Goal: Task Accomplishment & Management: Use online tool/utility

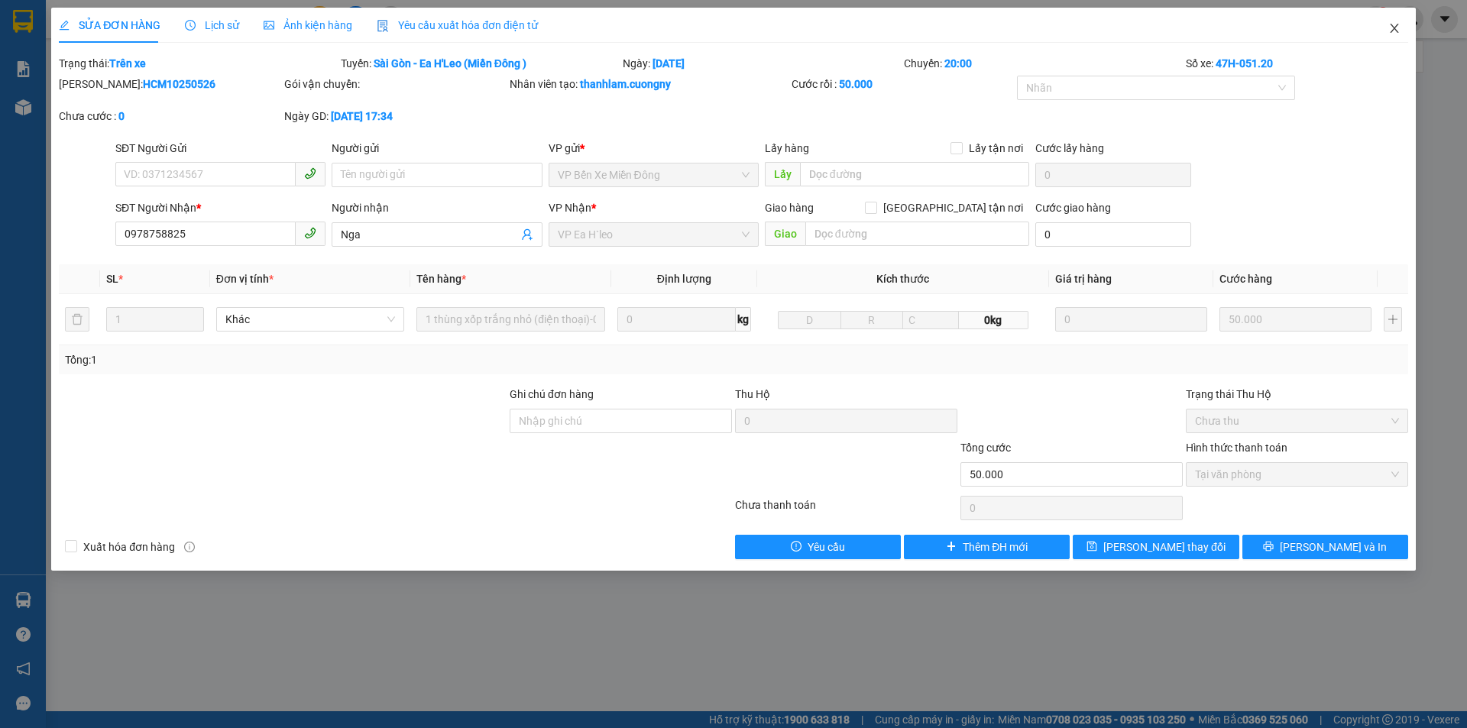
click at [1395, 31] on icon "close" at bounding box center [1395, 28] width 12 height 12
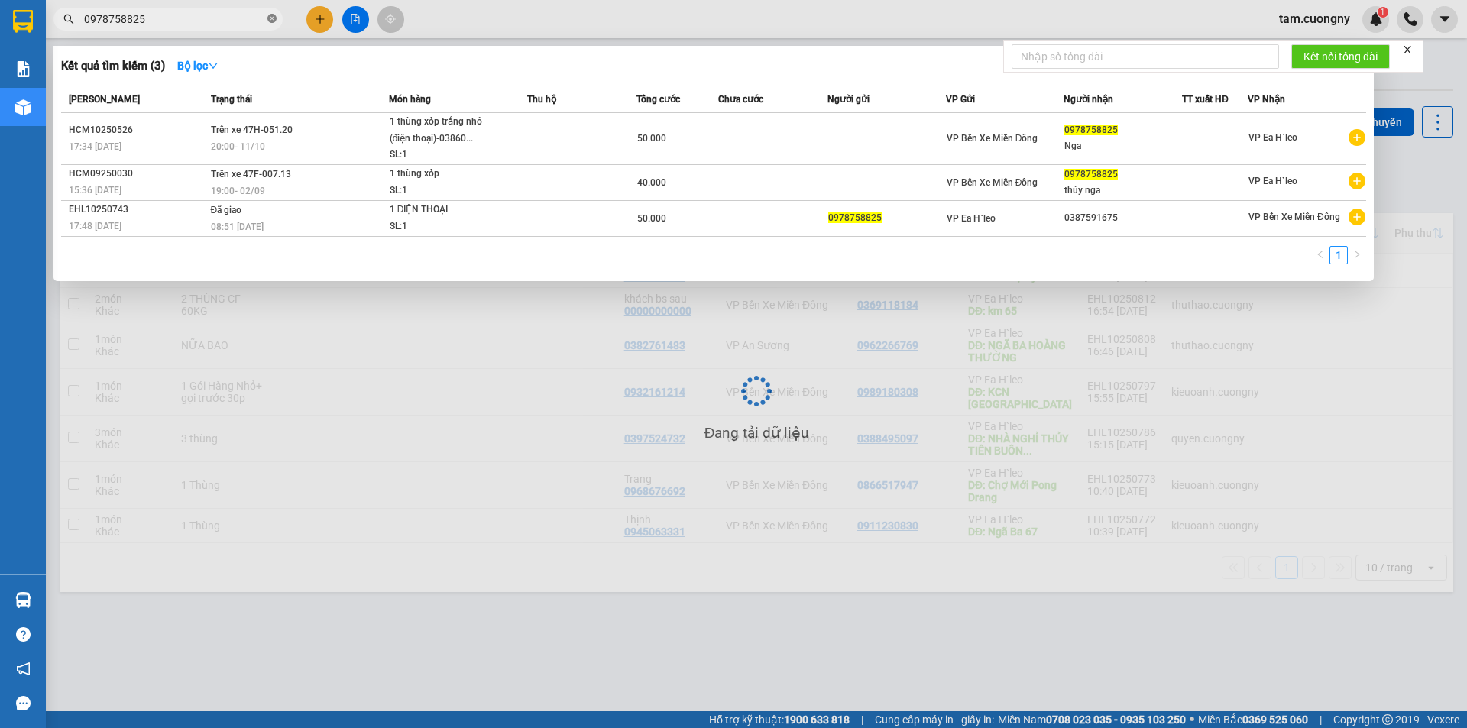
click at [270, 23] on icon "close-circle" at bounding box center [272, 18] width 9 height 9
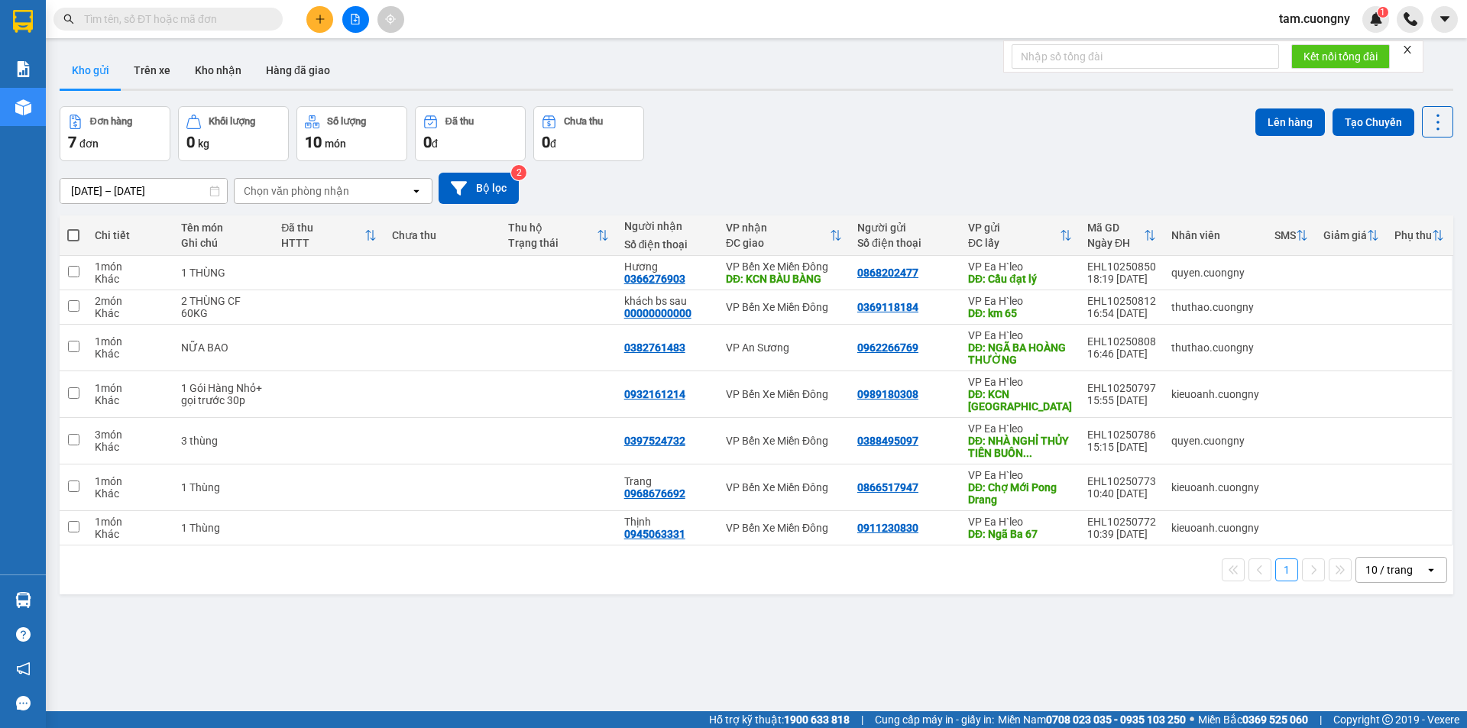
click at [354, 16] on icon "file-add" at bounding box center [355, 19] width 11 height 11
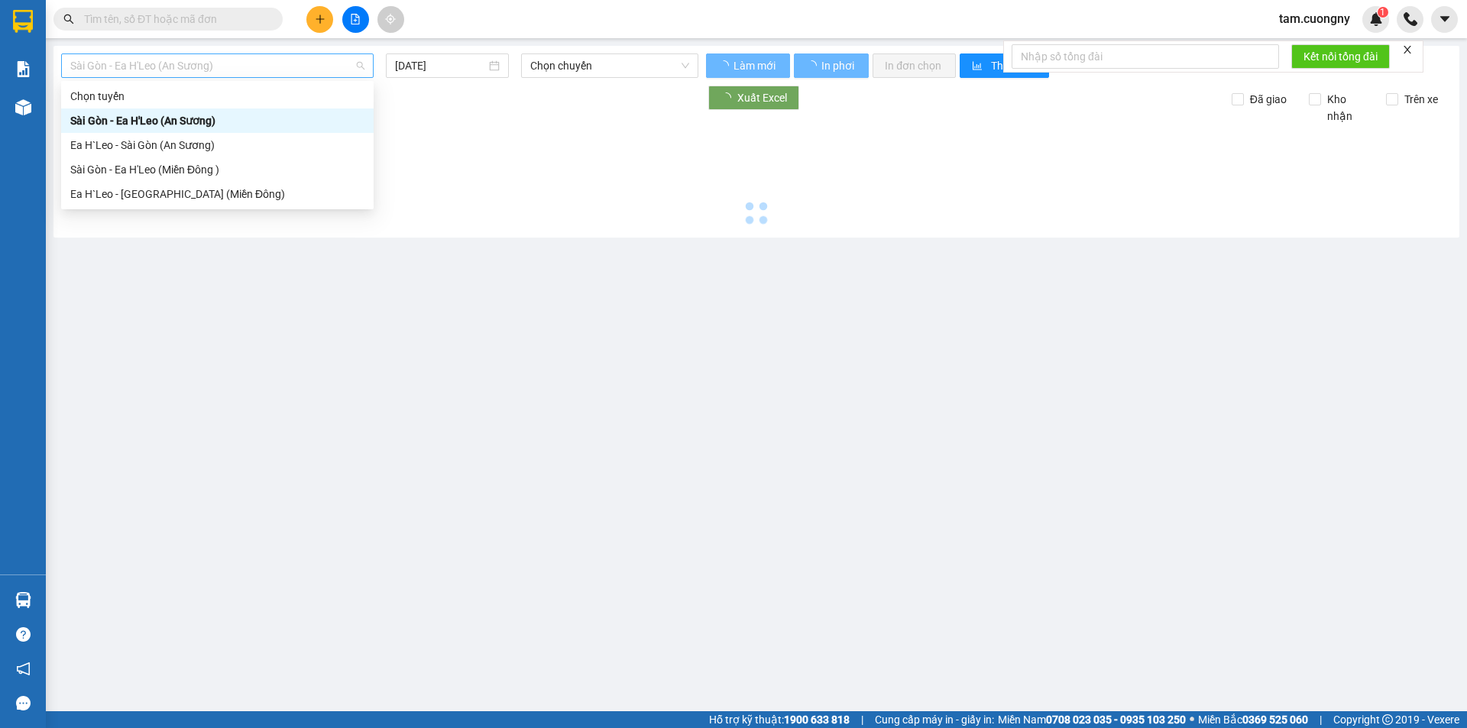
click at [230, 66] on span "Sài Gòn - Ea H'Leo (An Sương)" at bounding box center [217, 65] width 294 height 23
type input "[DATE]"
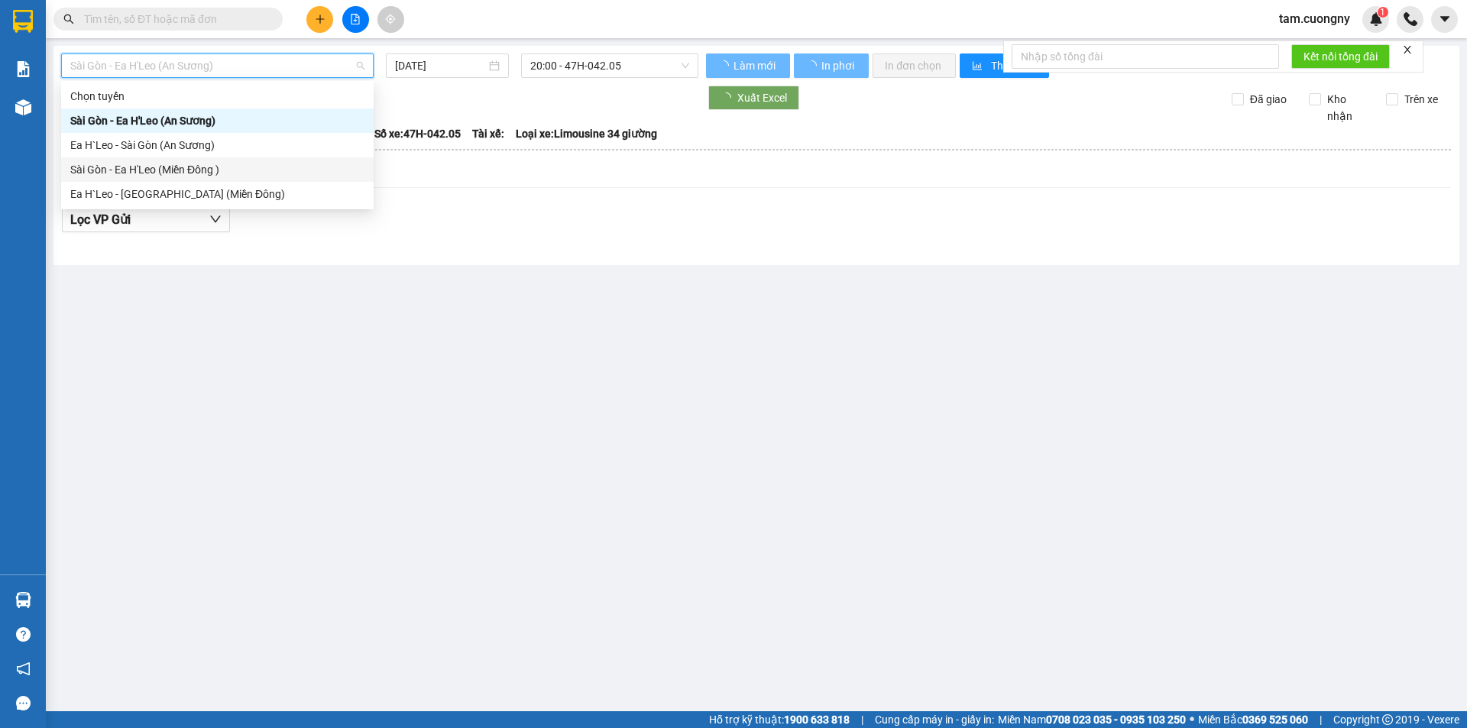
click at [163, 166] on div "Sài Gòn - Ea H'Leo (Miền Đông )" at bounding box center [217, 169] width 294 height 17
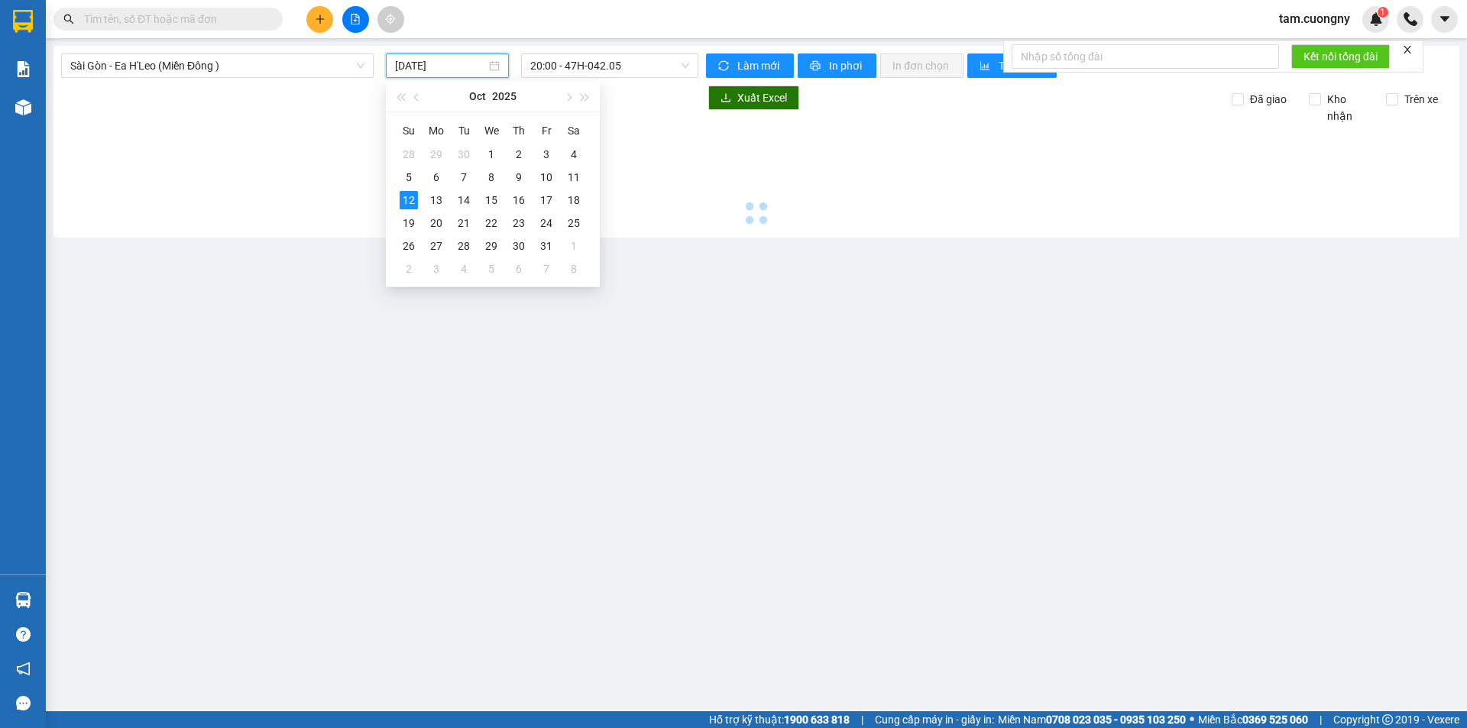
click at [471, 64] on input "[DATE]" at bounding box center [440, 65] width 91 height 17
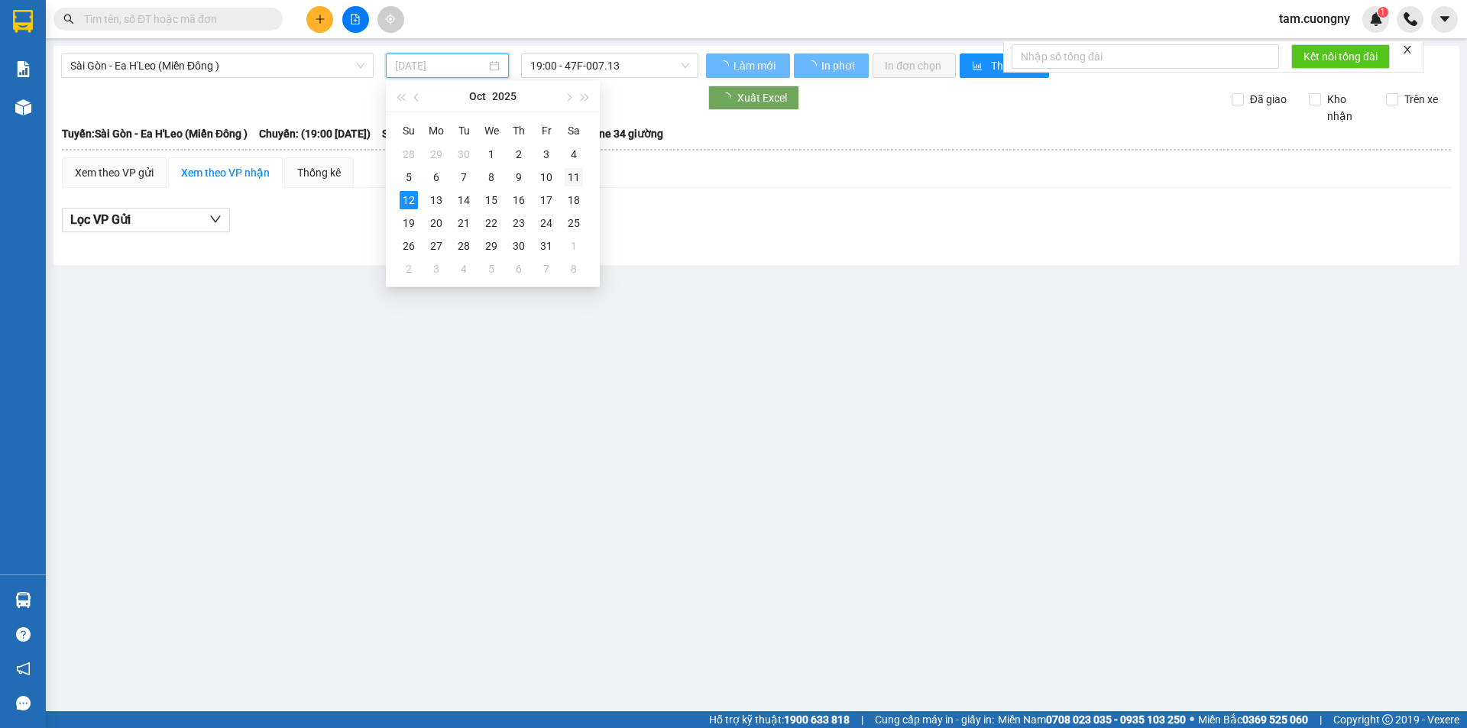
click at [570, 170] on div "11" at bounding box center [574, 177] width 18 height 18
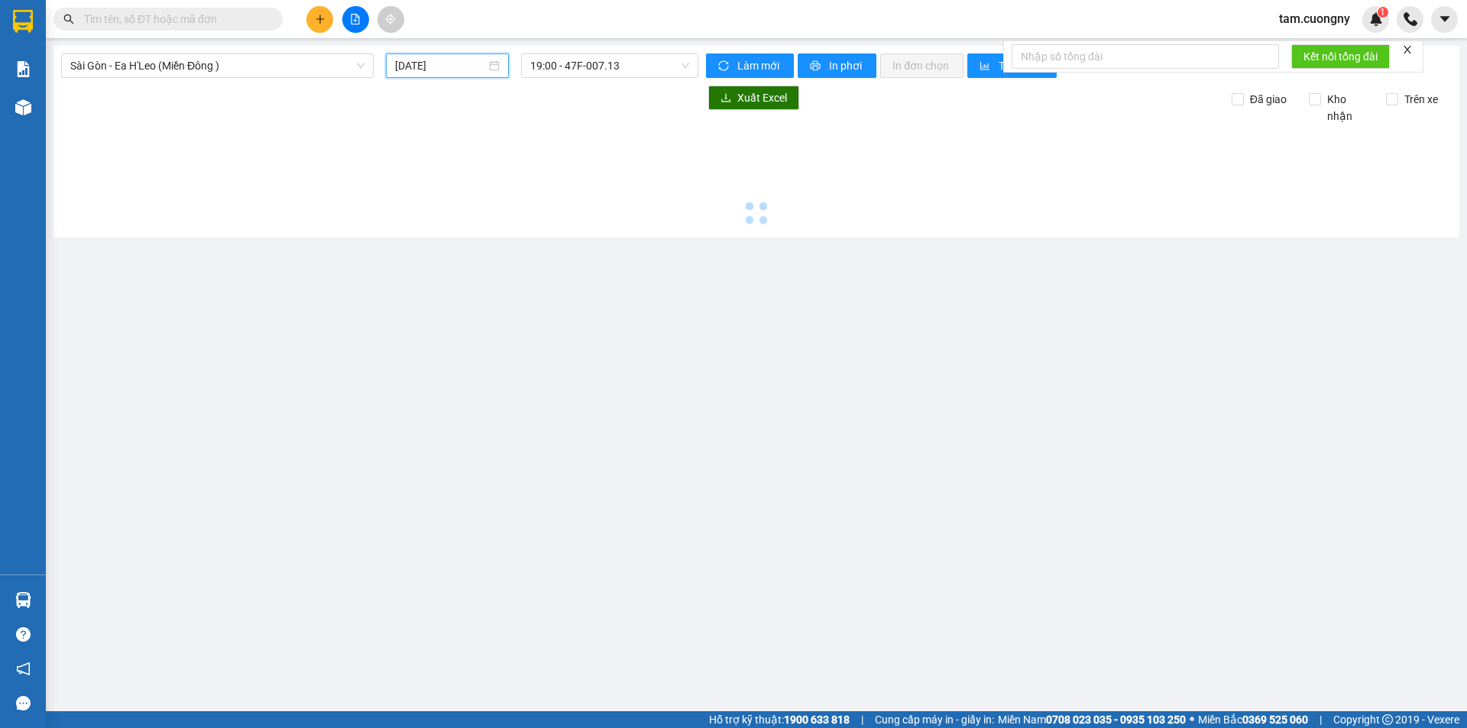
type input "[DATE]"
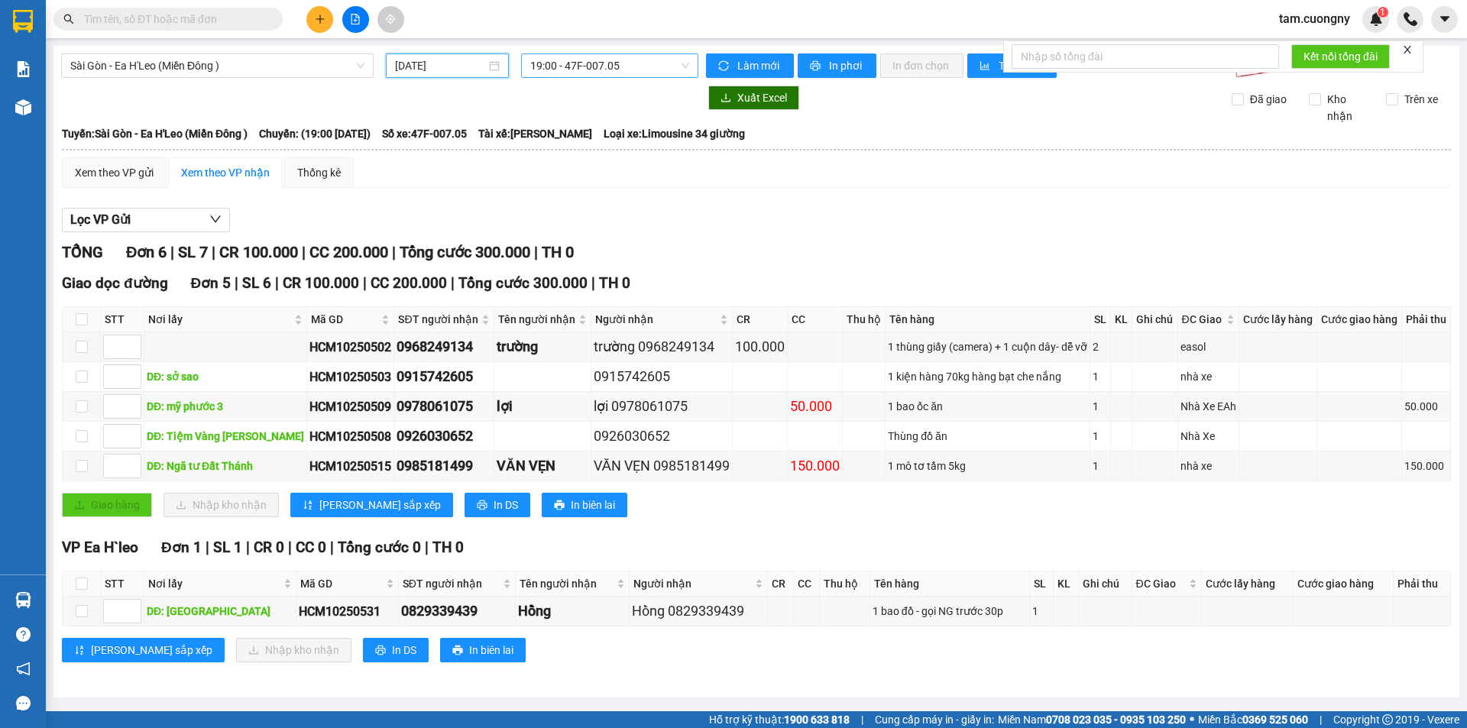
click at [619, 63] on span "19:00 - 47F-007.05" at bounding box center [609, 65] width 159 height 23
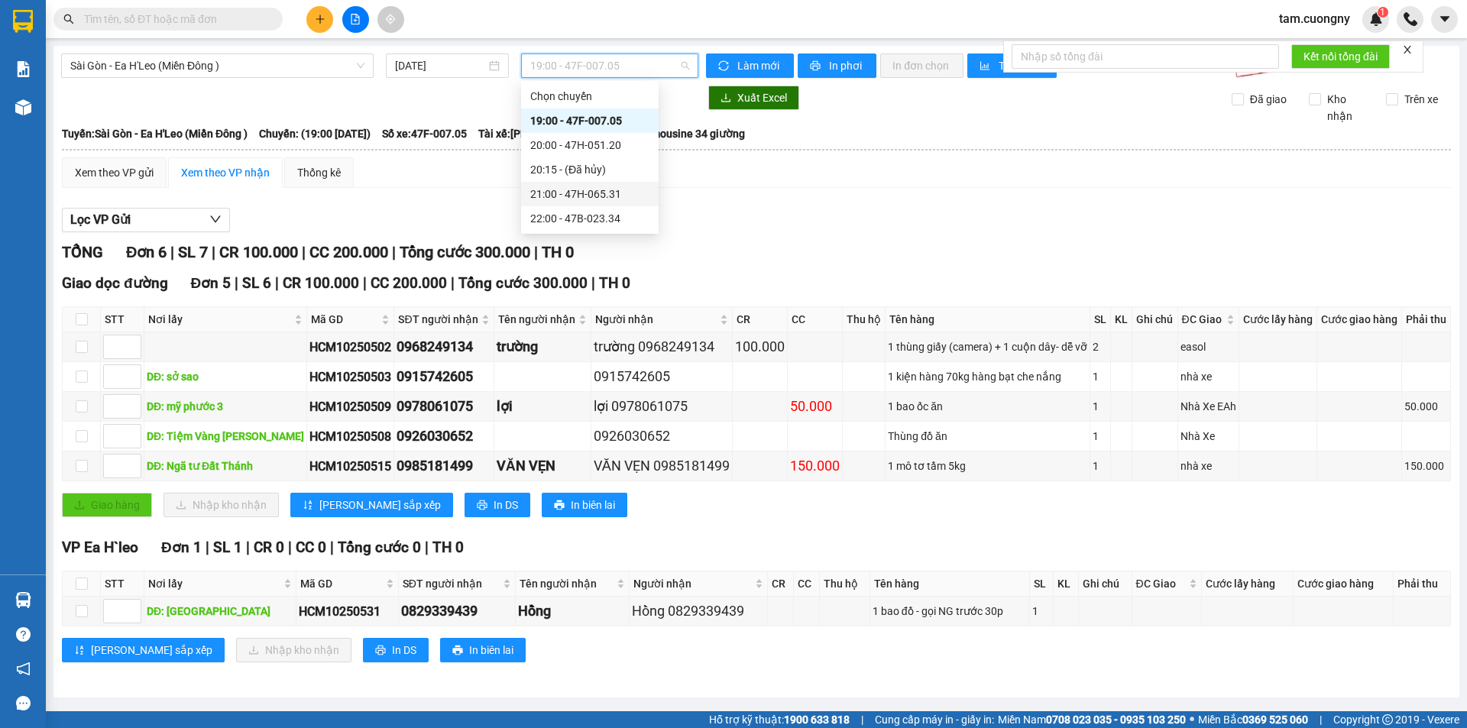
click at [608, 194] on div "21:00 - 47H-065.31" at bounding box center [589, 194] width 119 height 17
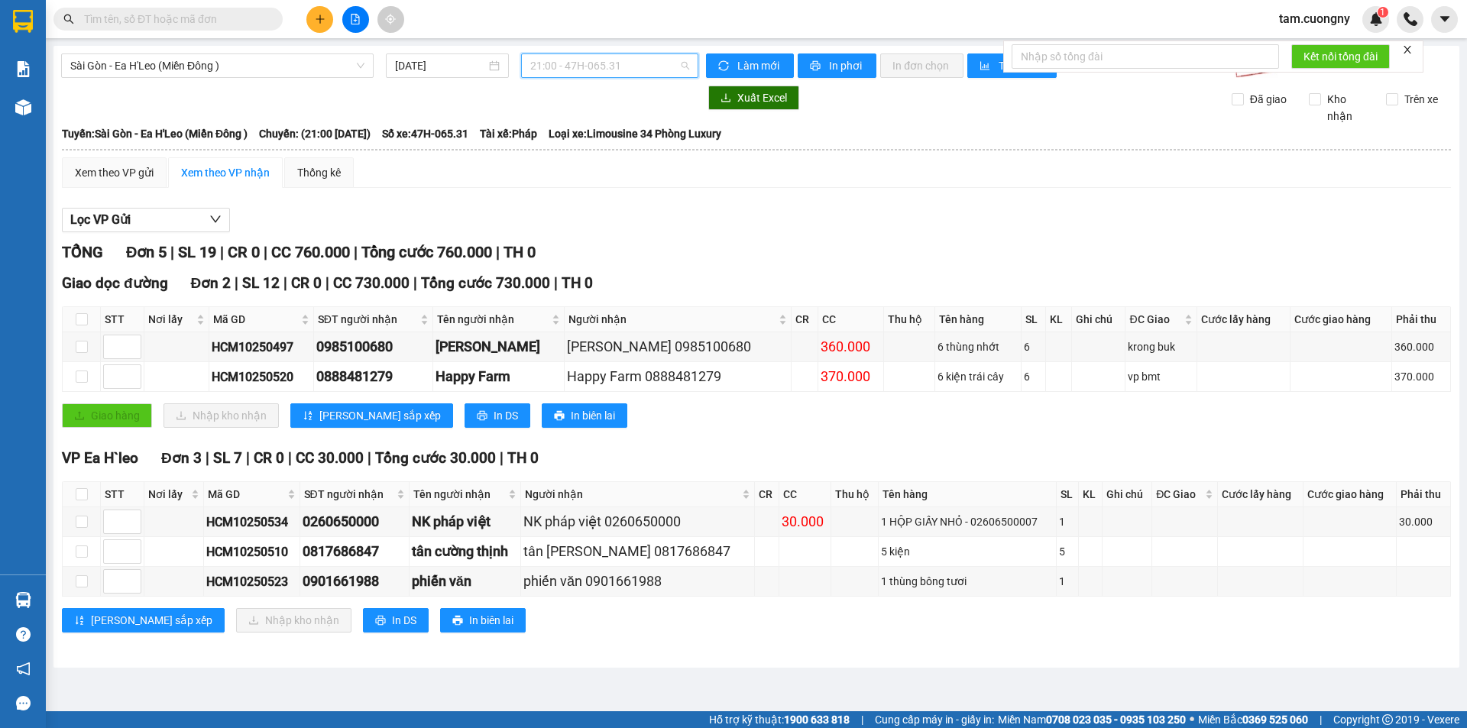
click at [640, 73] on span "21:00 - 47H-065.31" at bounding box center [609, 65] width 159 height 23
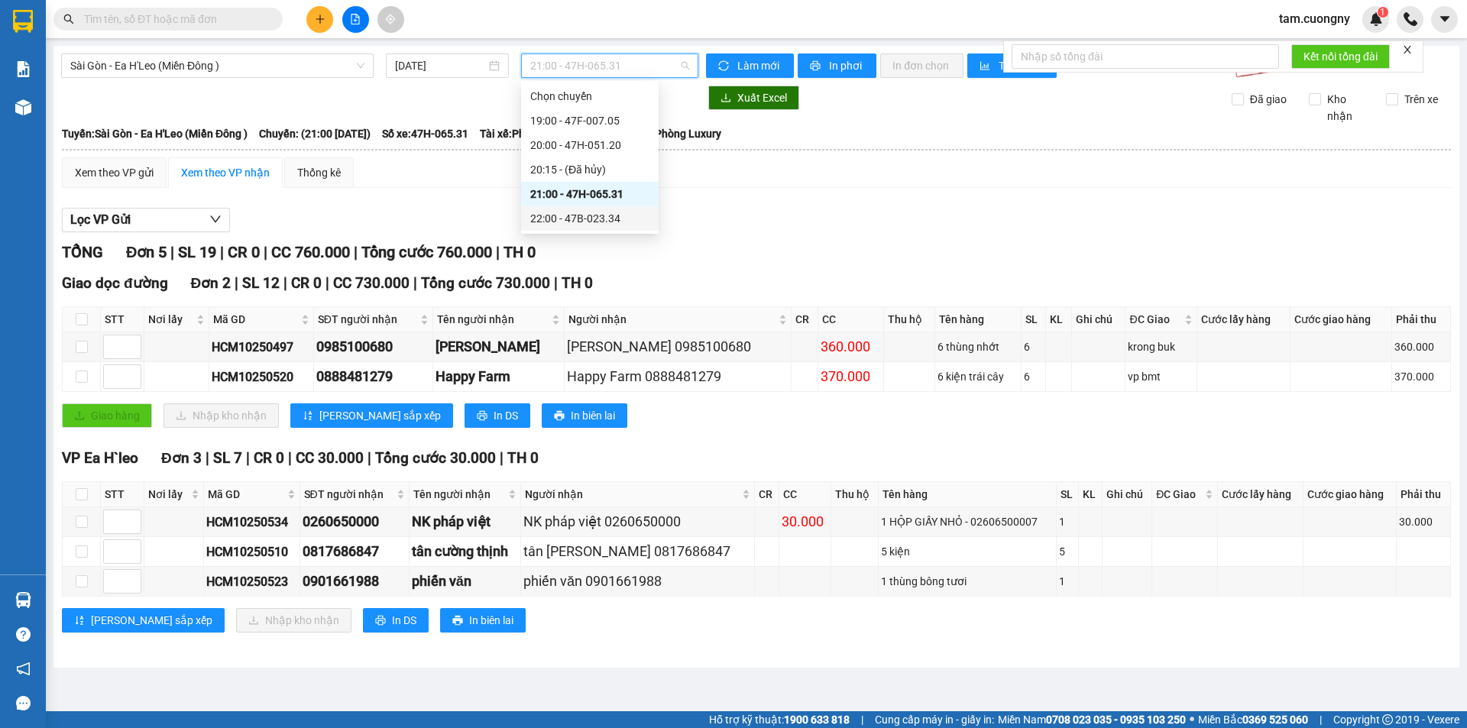
click at [602, 216] on div "22:00 - 47B-023.34" at bounding box center [589, 218] width 119 height 17
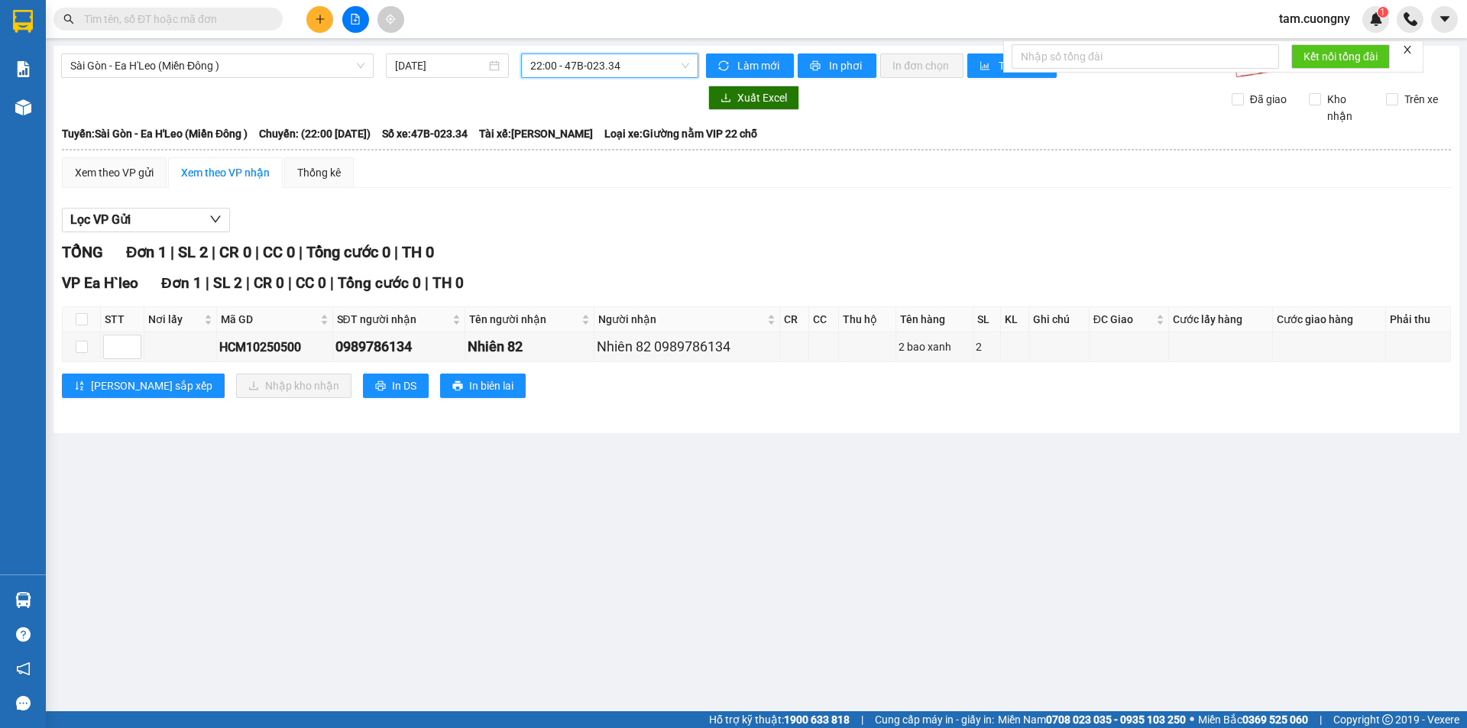
click at [606, 72] on span "22:00 - 47B-023.34" at bounding box center [609, 65] width 159 height 23
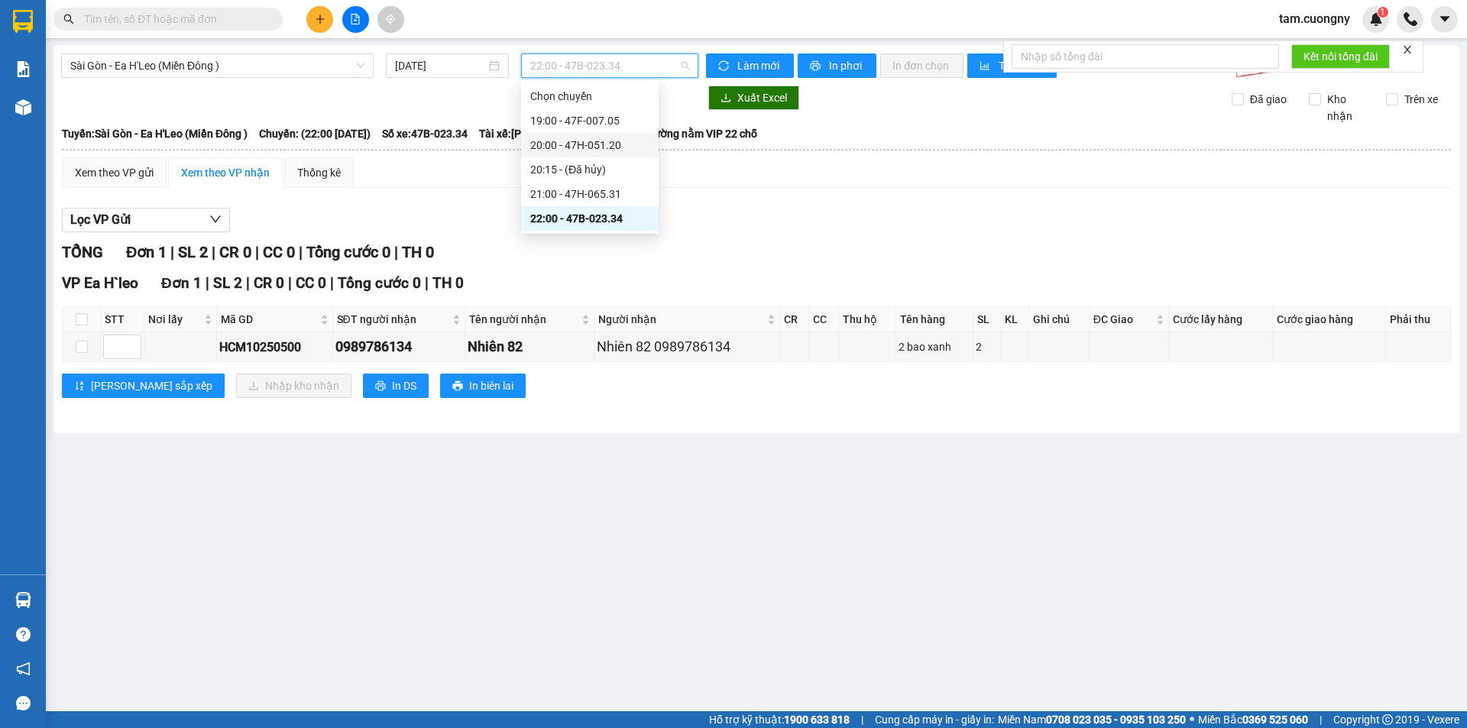
click at [615, 151] on div "20:00 - 47H-051.20" at bounding box center [589, 145] width 119 height 17
